Goal: Task Accomplishment & Management: Use online tool/utility

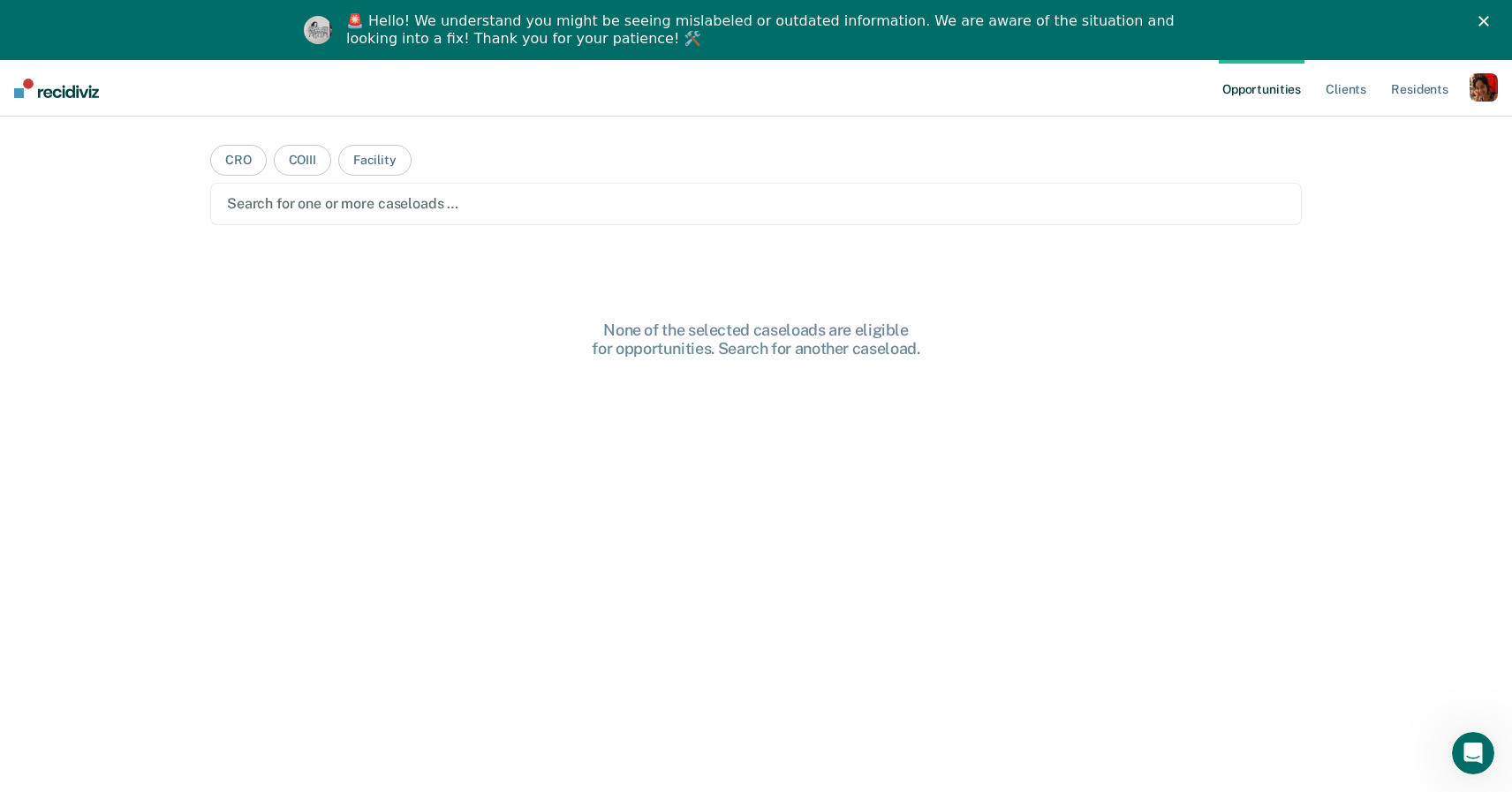
click at [1493, 79] on div "button" at bounding box center [1483, 87] width 29 height 29
click at [1401, 125] on link "Profile" at bounding box center [1412, 132] width 142 height 15
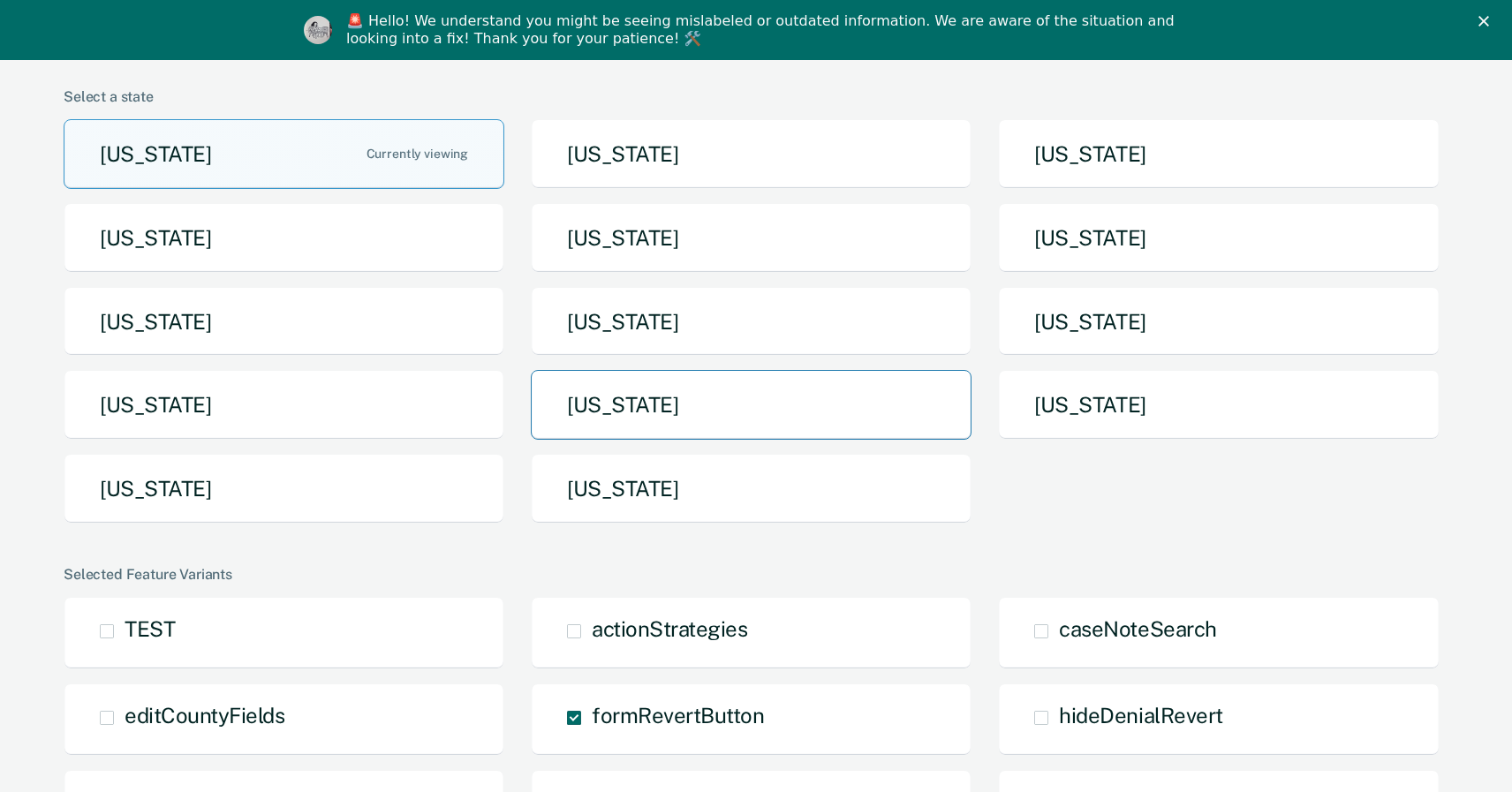
scroll to position [153, 0]
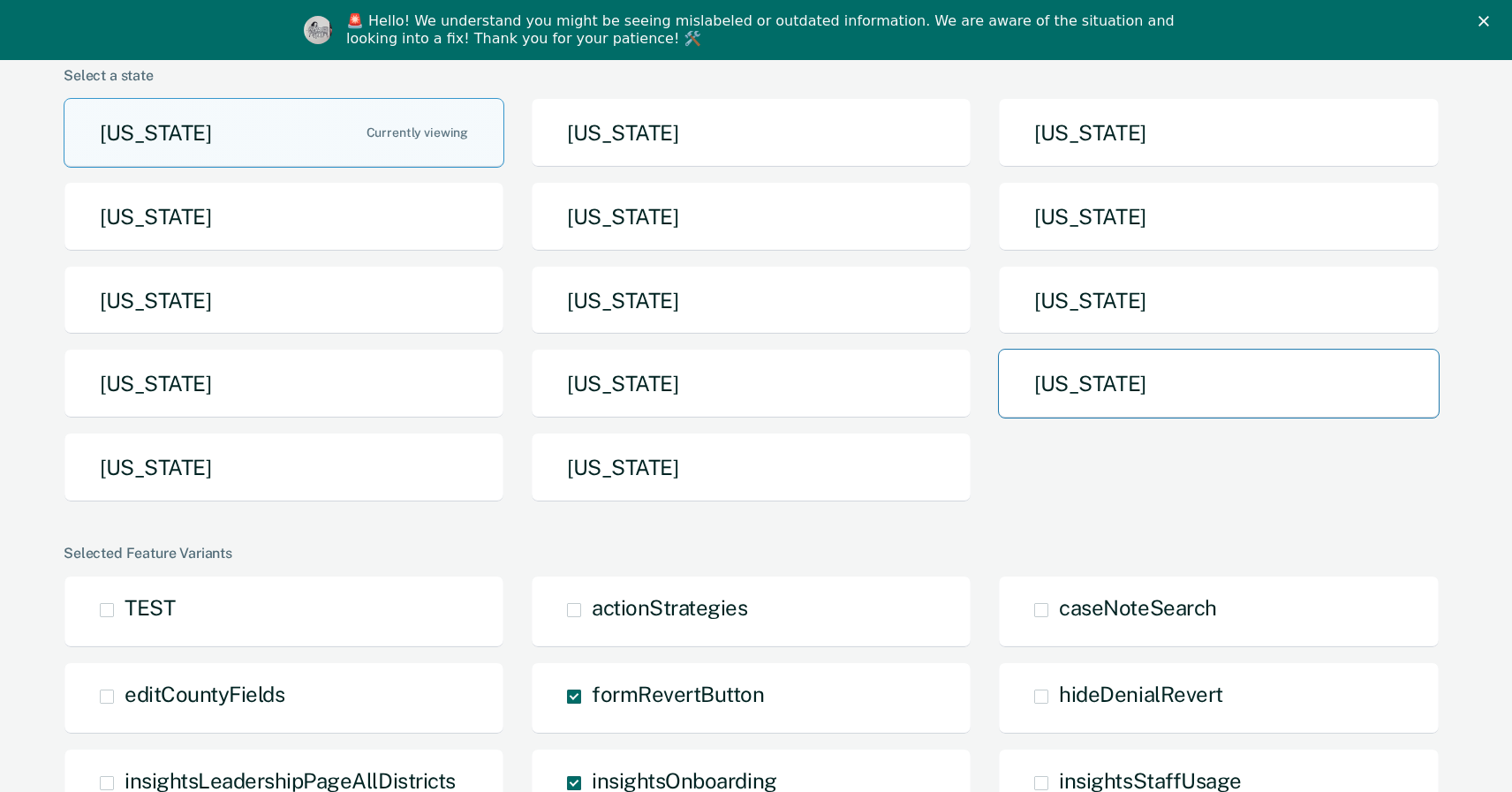
click at [1088, 369] on button "[US_STATE]" at bounding box center [1218, 384] width 441 height 70
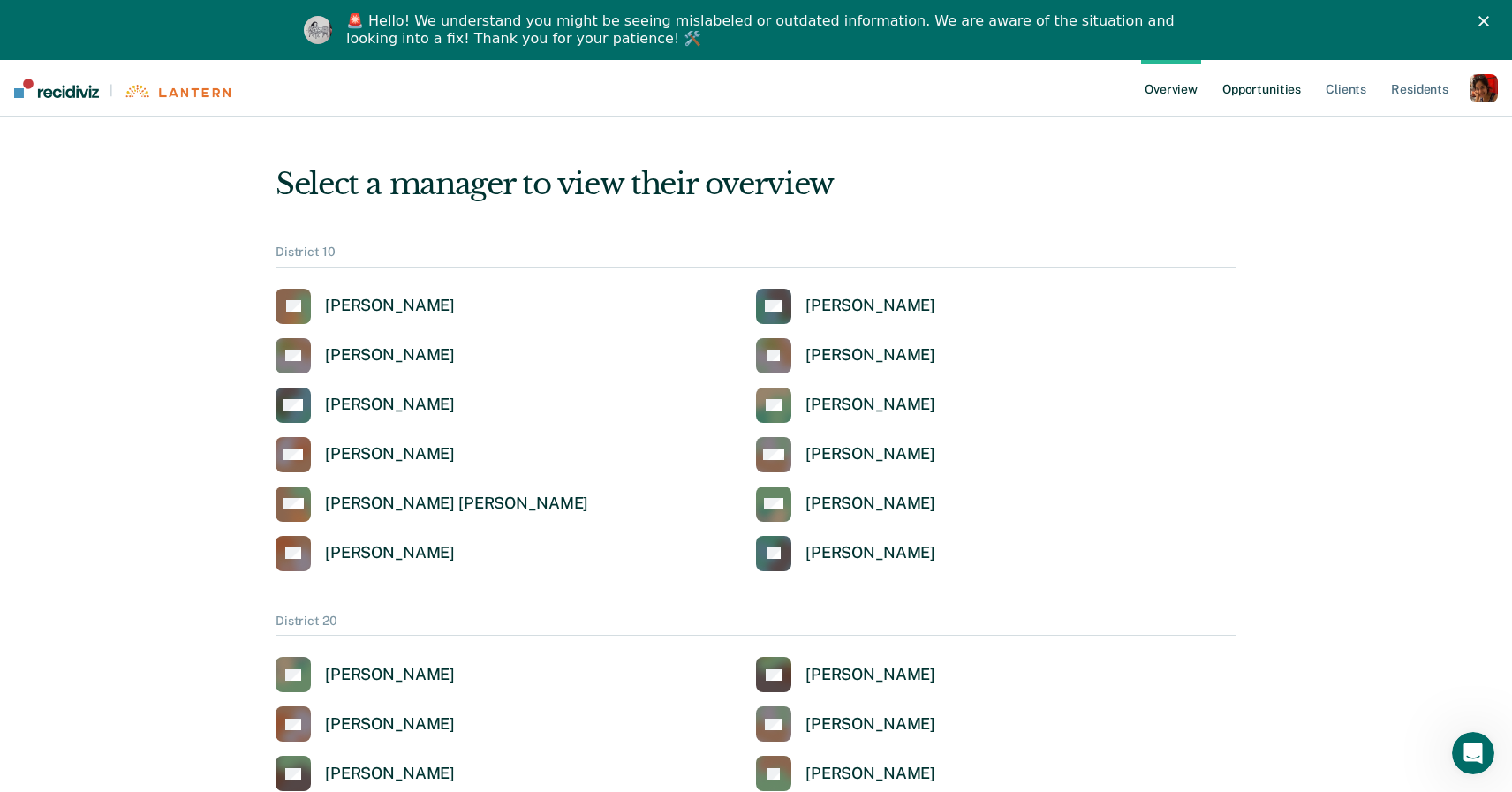
click at [1261, 94] on link "Opportunities" at bounding box center [1261, 88] width 86 height 56
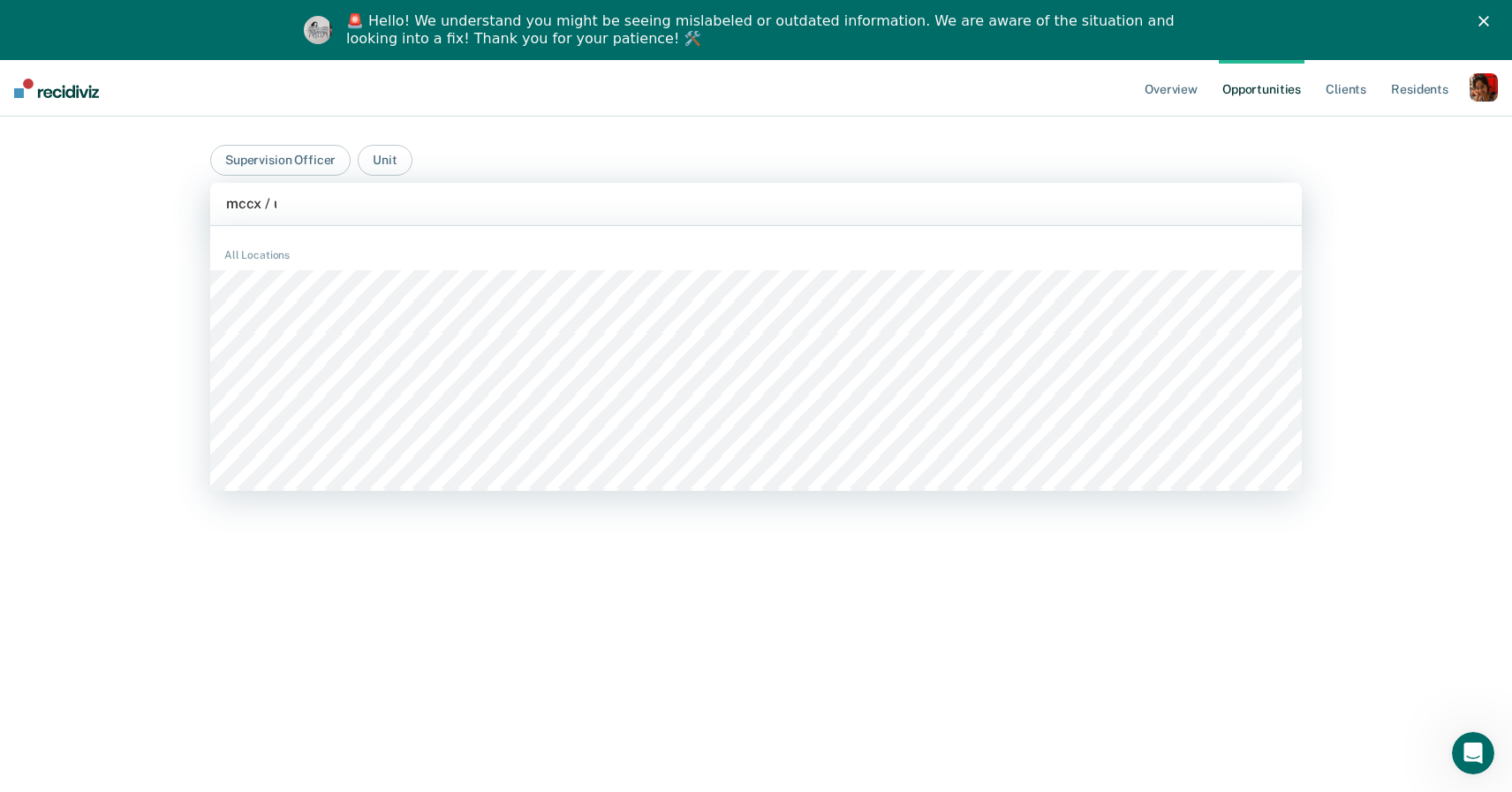
type input "mccx / un"
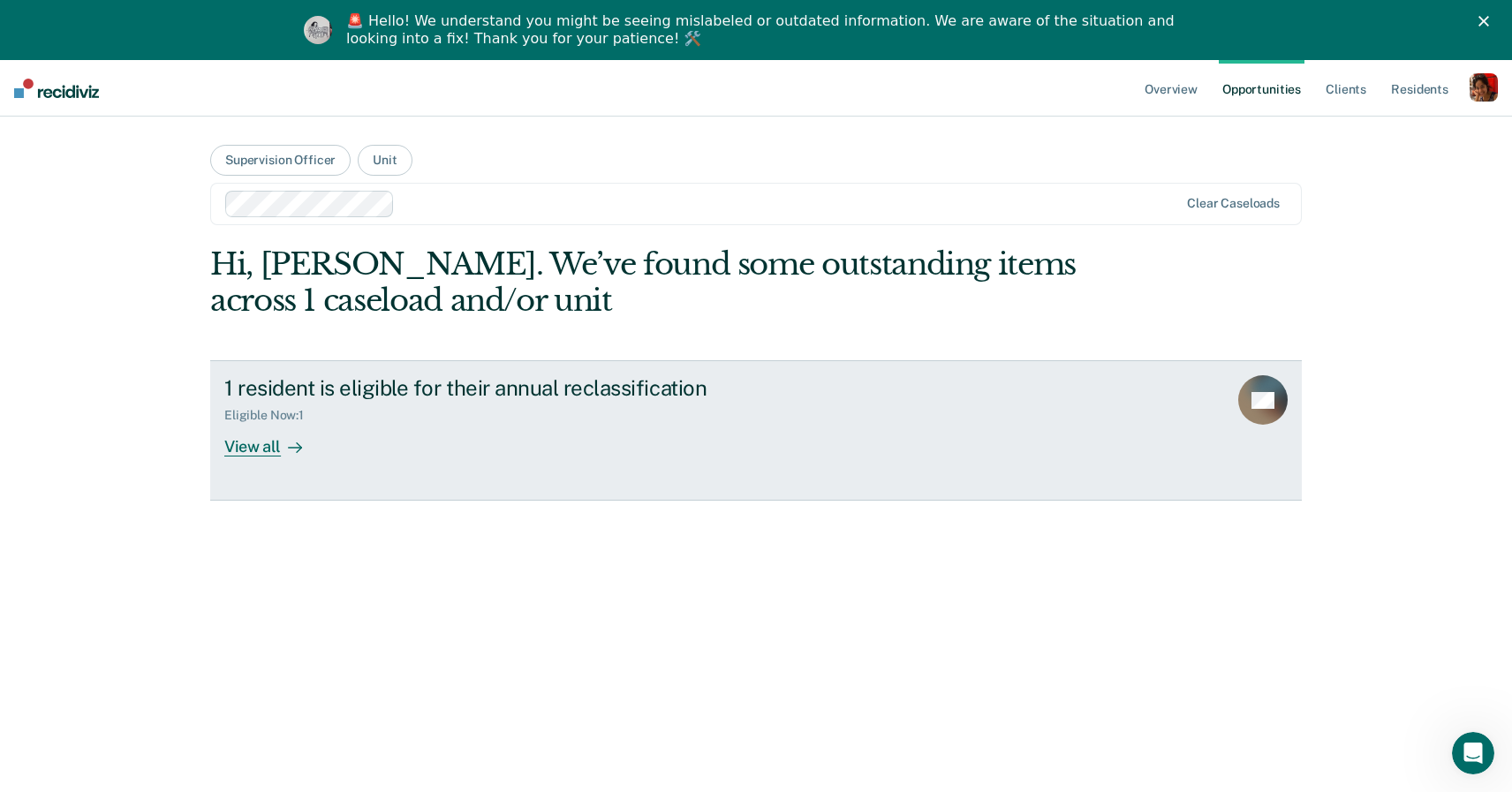
click at [273, 451] on div "View all" at bounding box center [274, 440] width 99 height 35
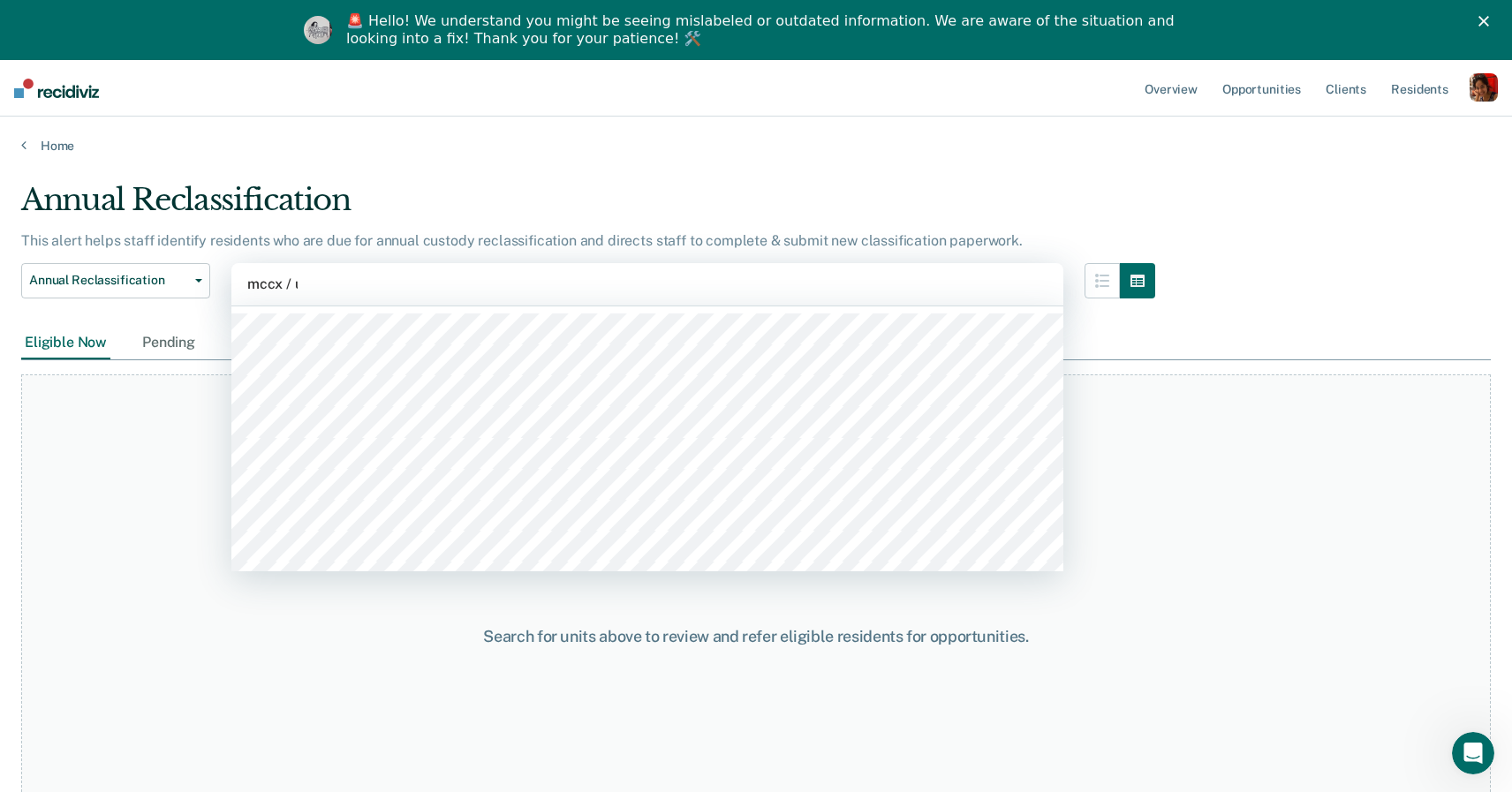
type input "mccx / un"
type input "mccx / 22"
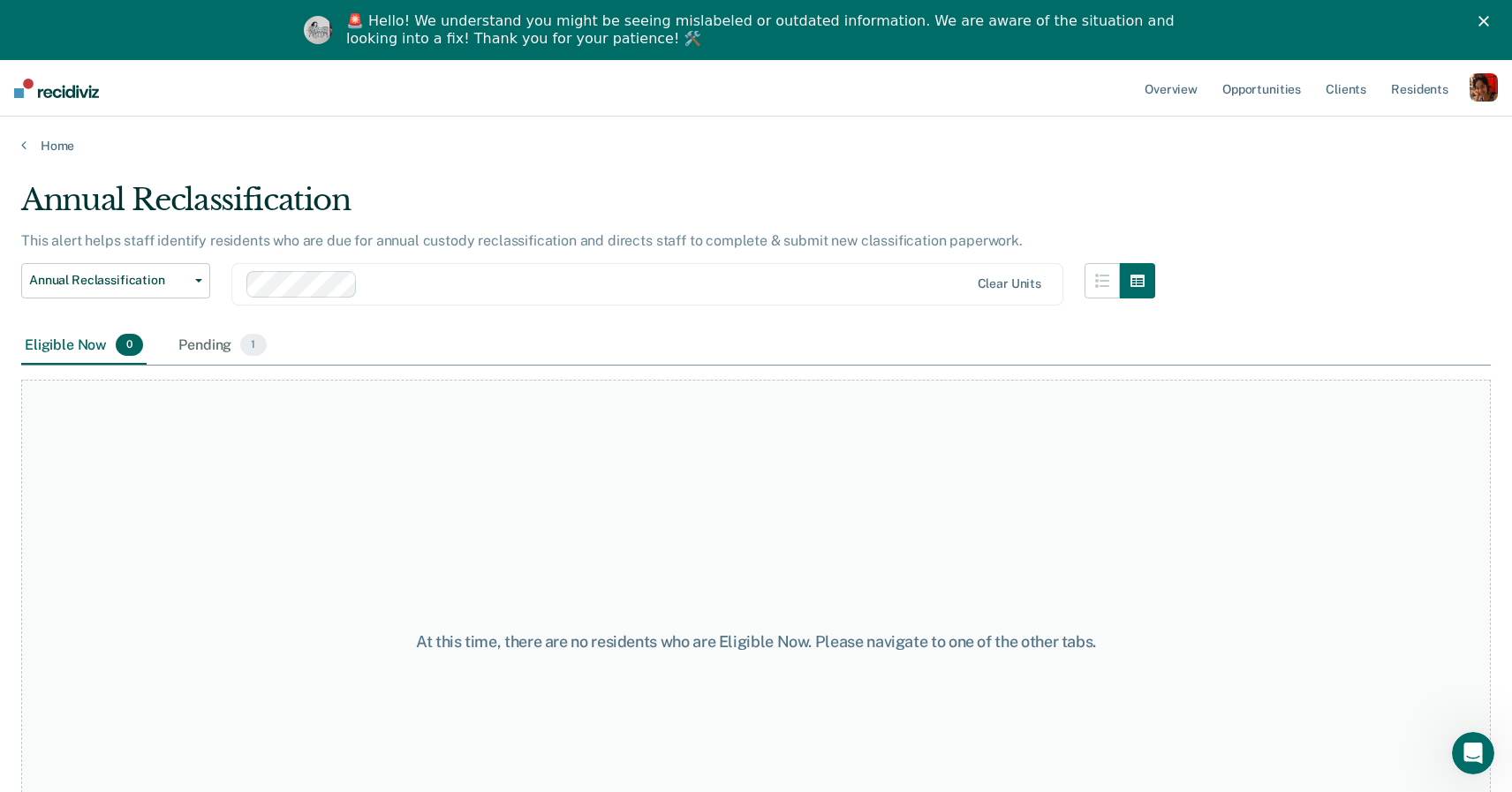
click at [209, 366] on div "At this time, there are no residents who are Eligible Now. Please navigate to o…" at bounding box center [755, 635] width 1470 height 538
click at [215, 346] on div "Pending 1" at bounding box center [222, 346] width 95 height 39
